Goal: Task Accomplishment & Management: Use online tool/utility

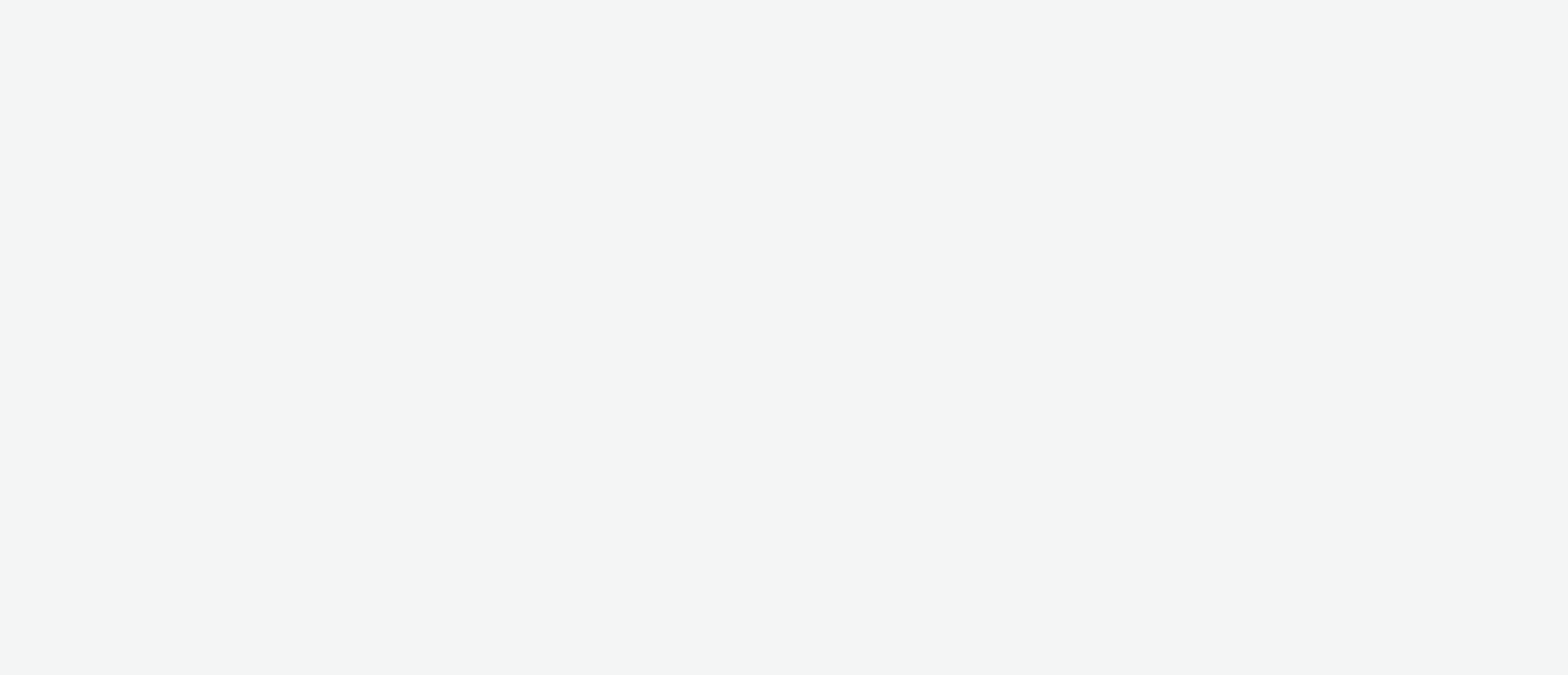
select select "11a7df10-284f-415c-b52a-427acf4c31ae"
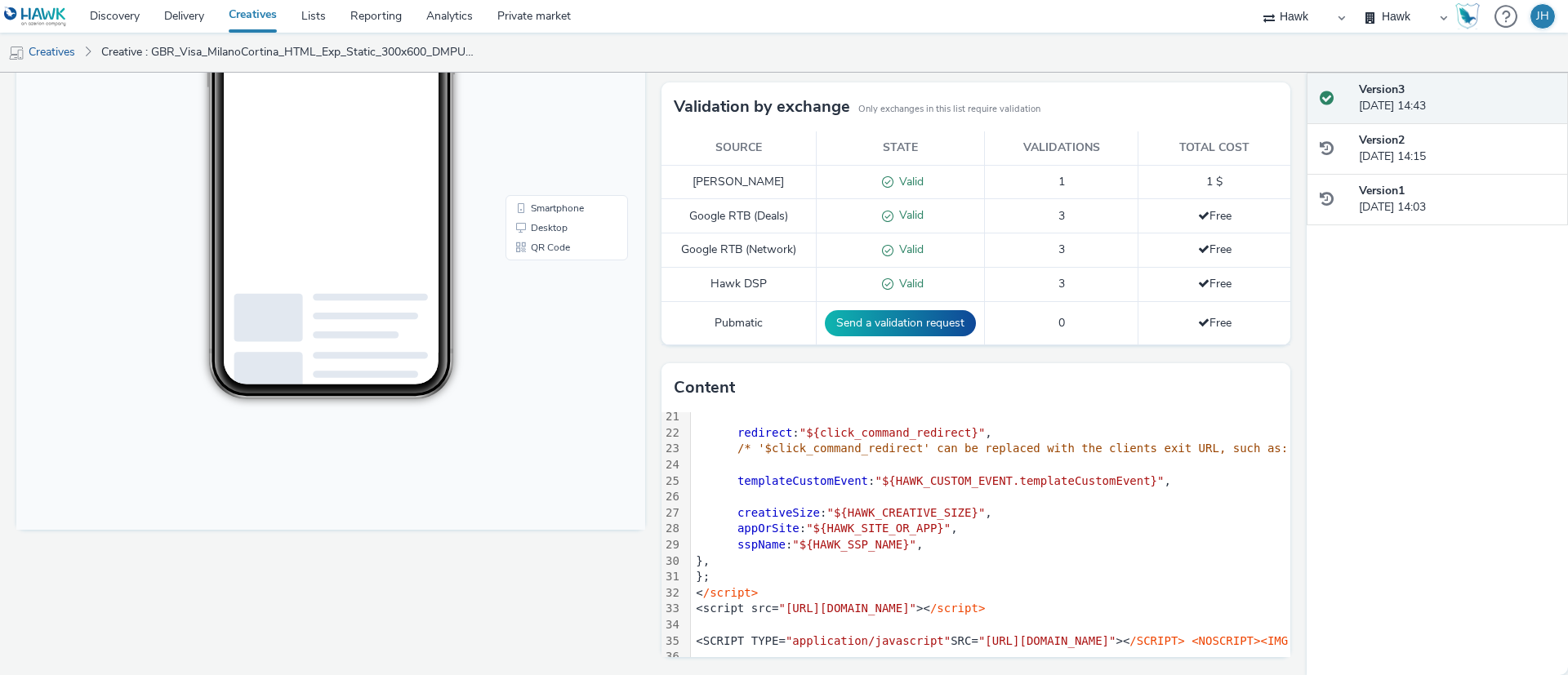
scroll to position [356, 0]
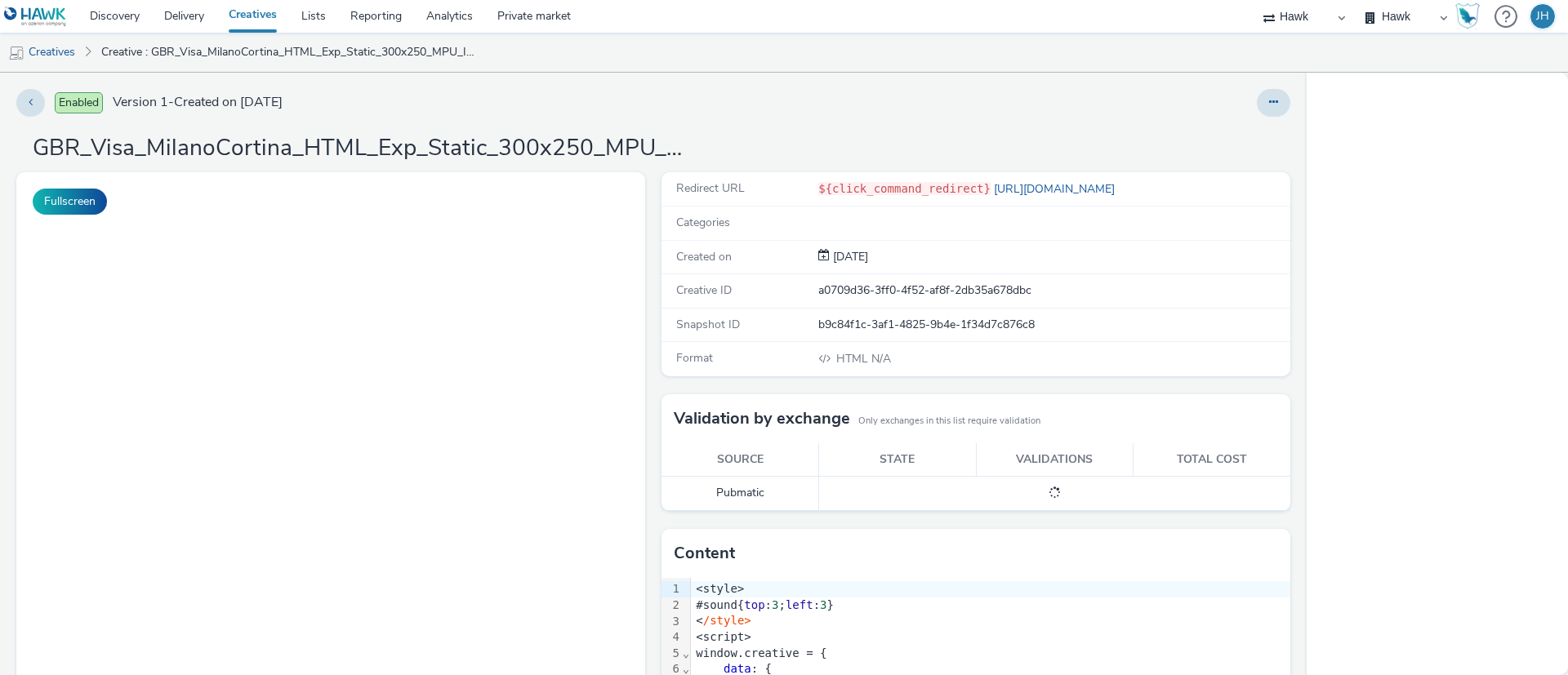
select select "11a7df10-284f-415c-b52a-427acf4c31ae"
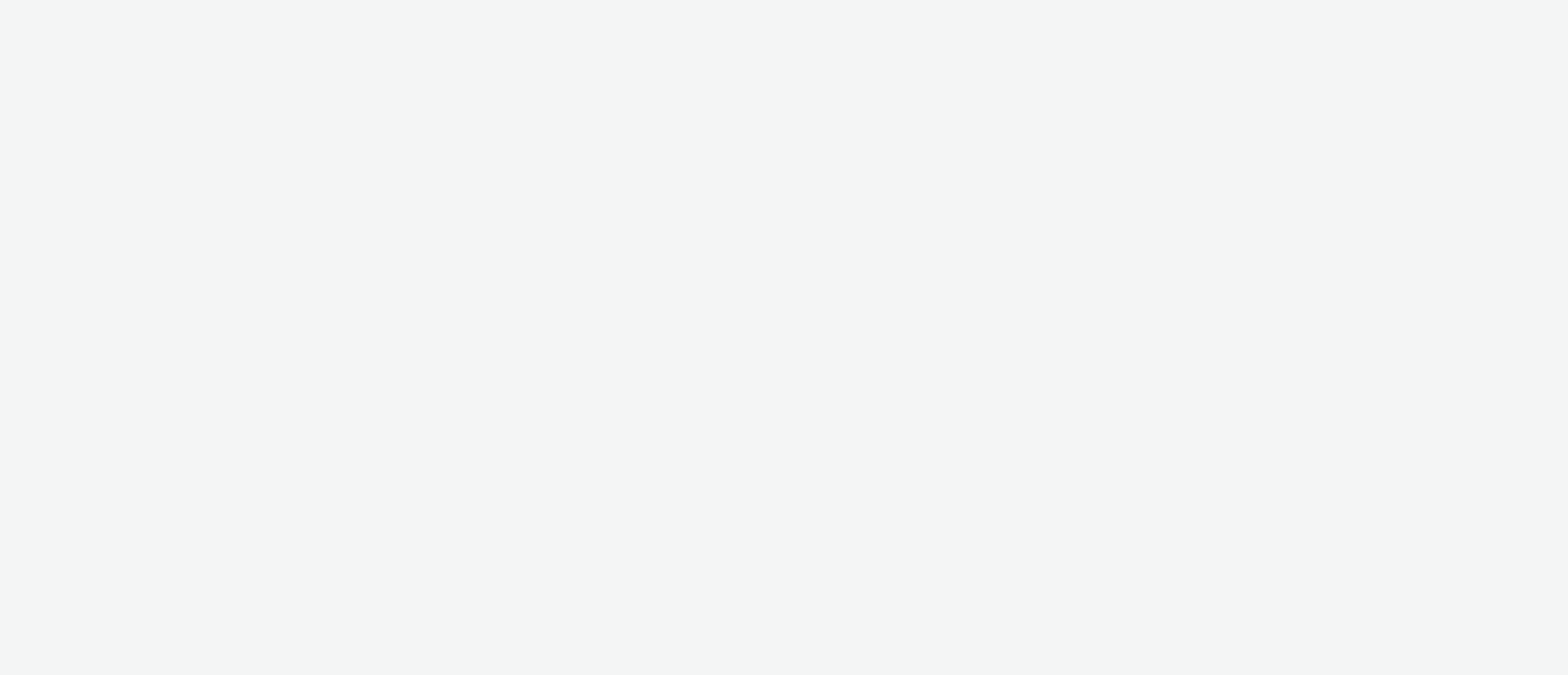
select select "11a7df10-284f-415c-b52a-427acf4c31ae"
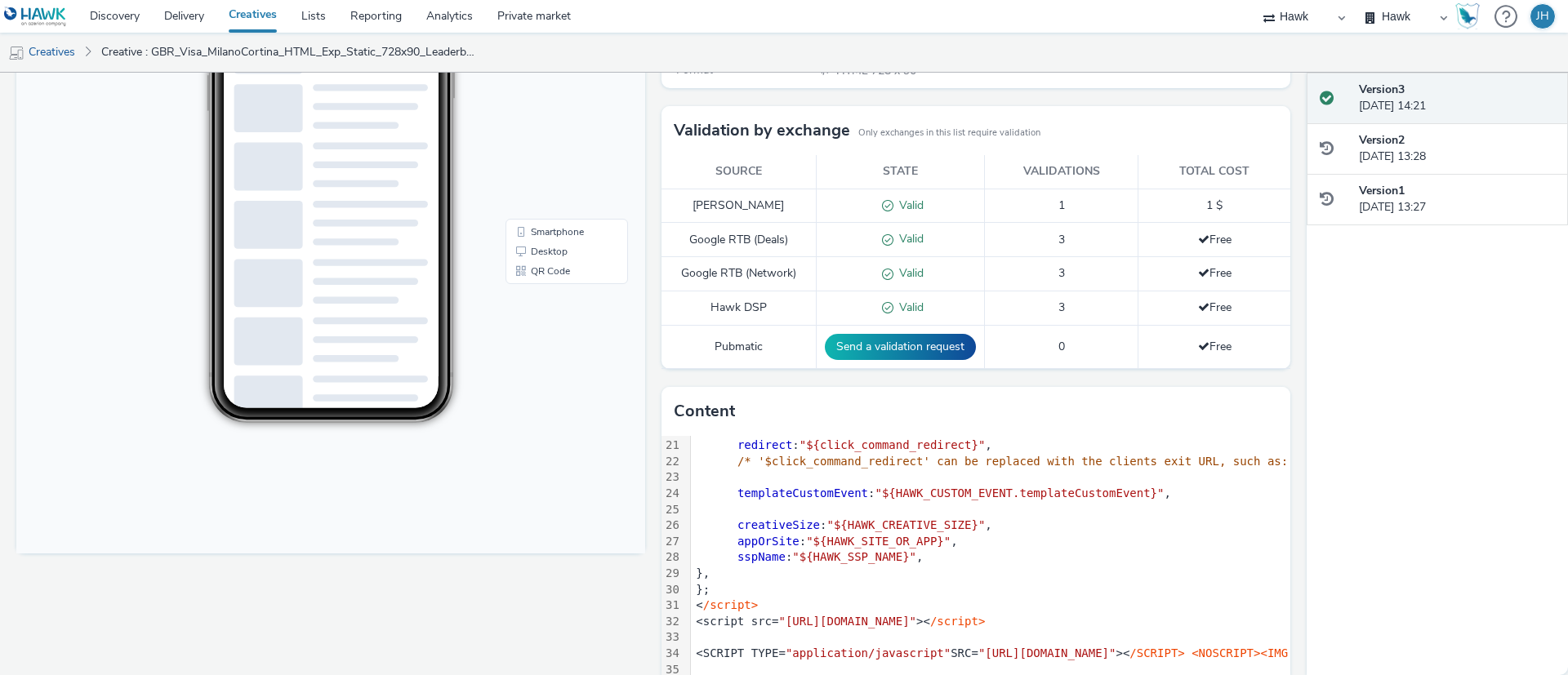
scroll to position [333, 0]
